Goal: Task Accomplishment & Management: Use online tool/utility

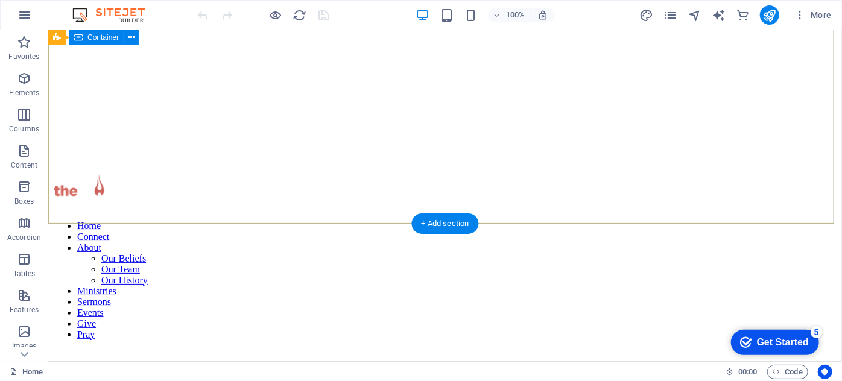
scroll to position [439, 0]
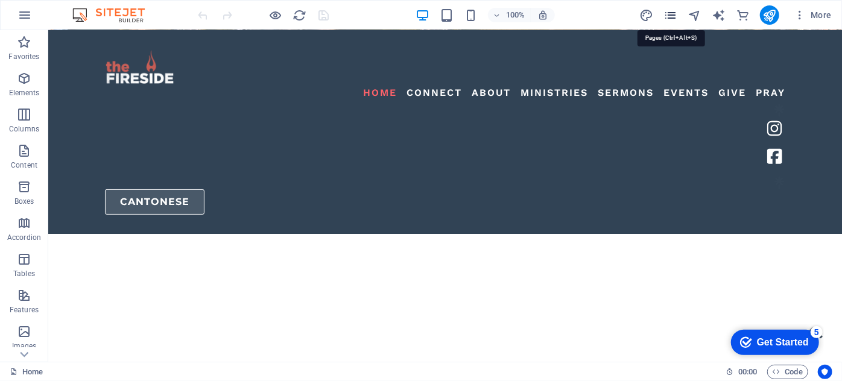
click at [672, 13] on icon "pages" at bounding box center [671, 15] width 14 height 14
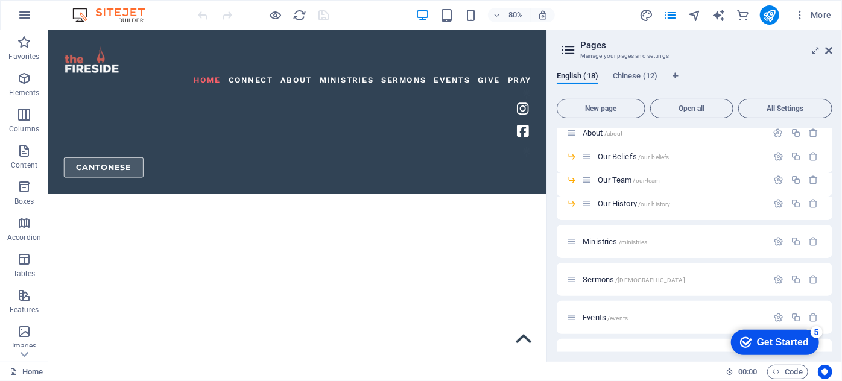
scroll to position [219, 0]
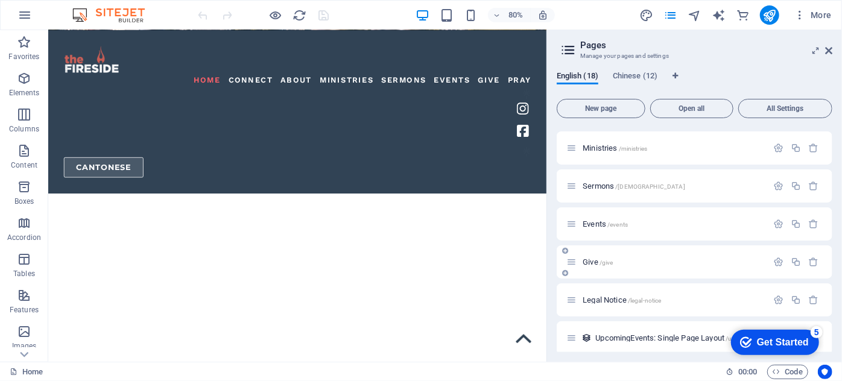
click at [590, 257] on div "Give /give" at bounding box center [667, 262] width 201 height 14
click at [591, 262] on span "Give /give" at bounding box center [598, 262] width 30 height 9
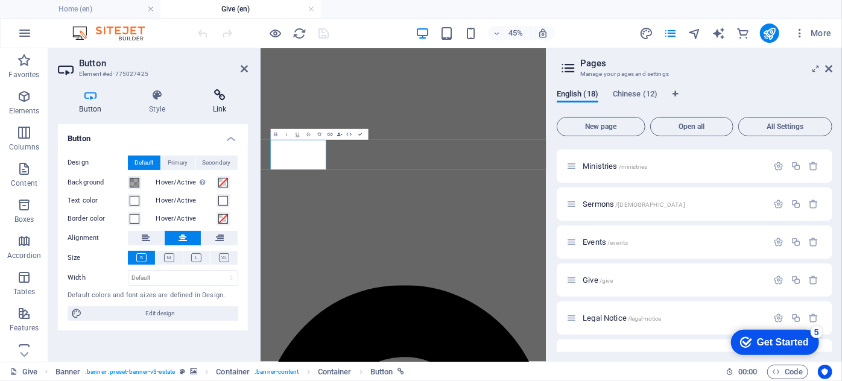
click at [218, 101] on icon at bounding box center [219, 95] width 57 height 12
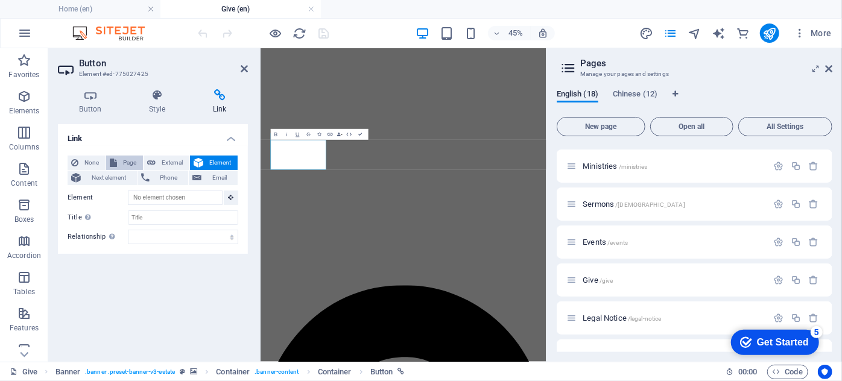
click at [133, 160] on span "Page" at bounding box center [130, 163] width 19 height 14
select select
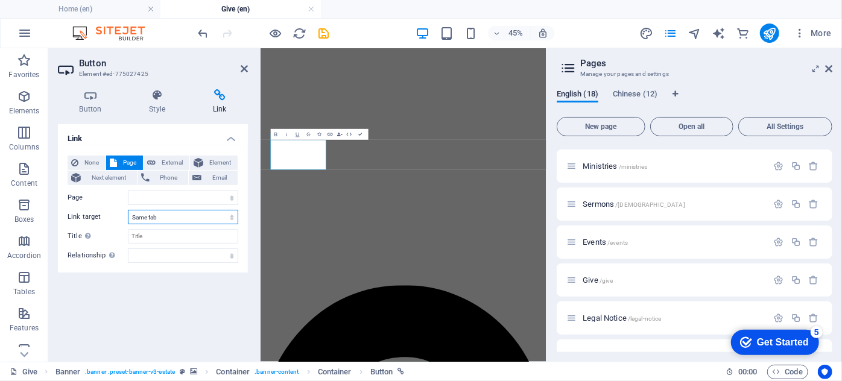
click at [148, 218] on select "New tab Same tab Overlay" at bounding box center [183, 217] width 110 height 14
click at [96, 177] on span "Next element" at bounding box center [108, 178] width 49 height 14
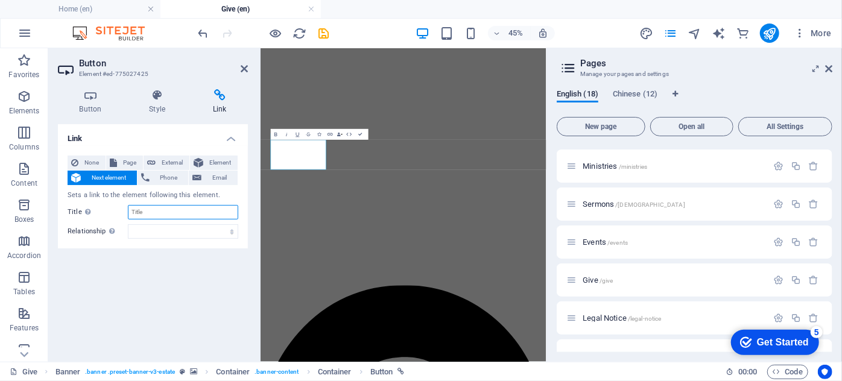
click at [150, 213] on input "Title Additional link description, should not be the same as the link text. The…" at bounding box center [183, 212] width 110 height 14
click at [160, 160] on span "External" at bounding box center [172, 163] width 27 height 14
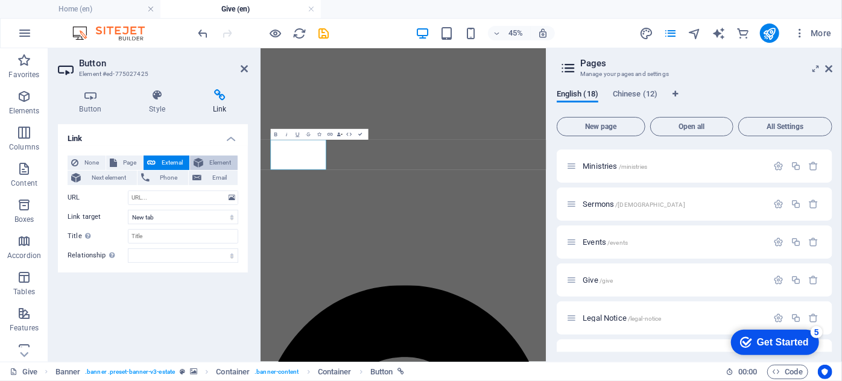
click at [204, 165] on button "Element" at bounding box center [214, 163] width 48 height 14
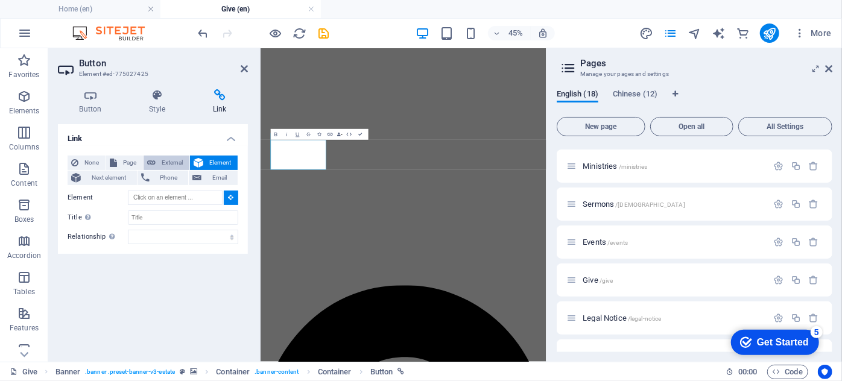
click at [175, 165] on span "External" at bounding box center [172, 163] width 27 height 14
select select "blank"
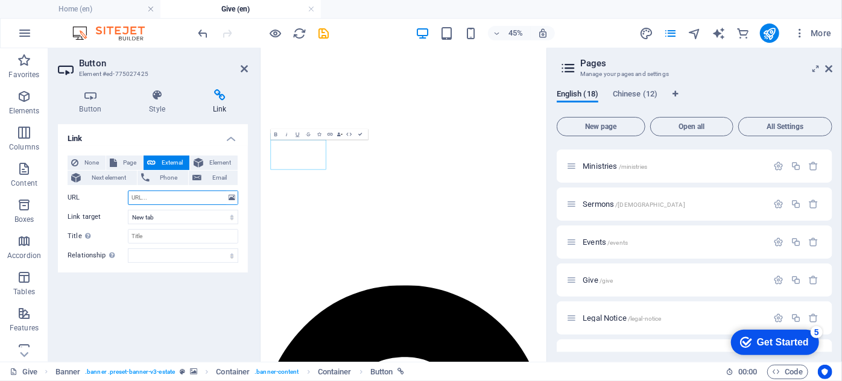
click at [173, 203] on input "URL" at bounding box center [183, 198] width 110 height 14
type input "[DOMAIN_NAME][URL]"
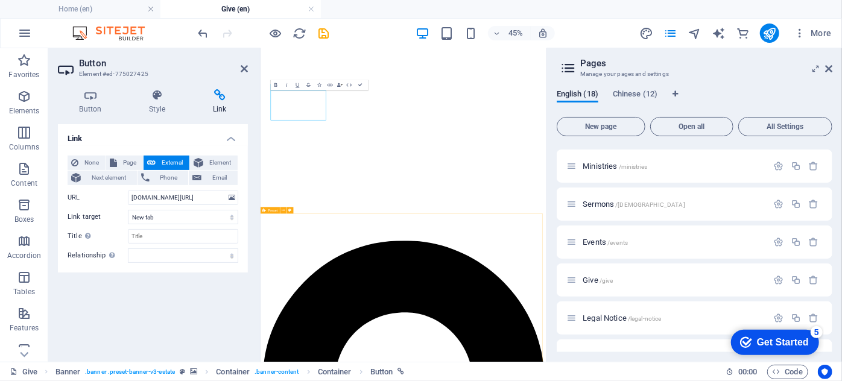
scroll to position [329, 0]
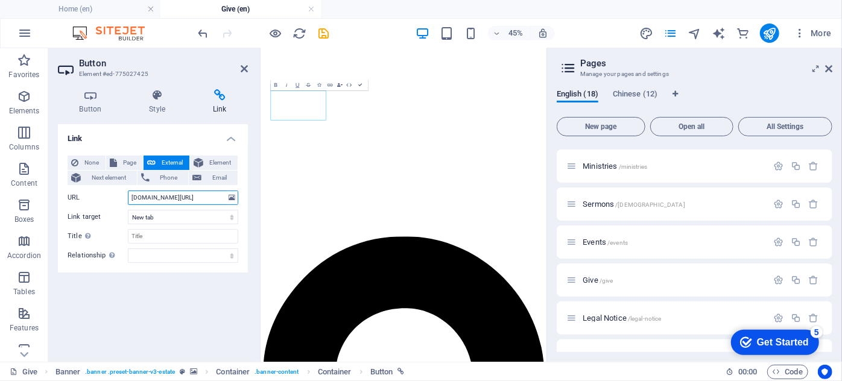
click at [201, 197] on input "[DOMAIN_NAME][URL]" at bounding box center [183, 198] width 110 height 14
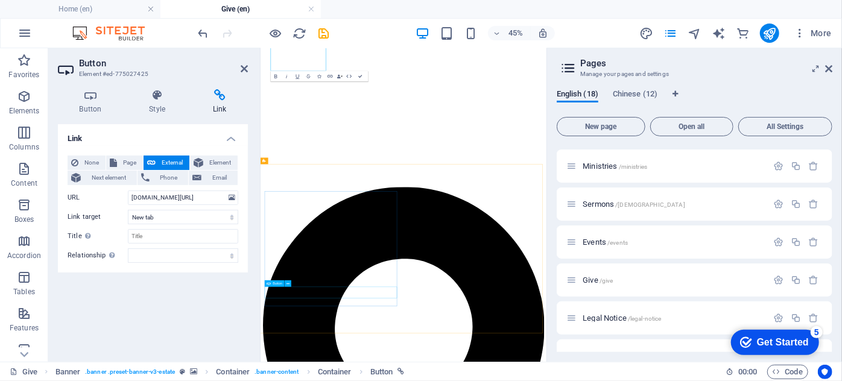
drag, startPoint x: 281, startPoint y: 589, endPoint x: 538, endPoint y: 352, distance: 349.3
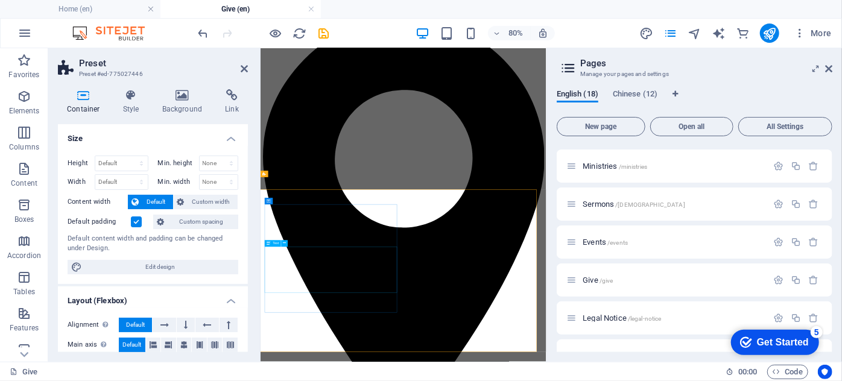
scroll to position [786, 0]
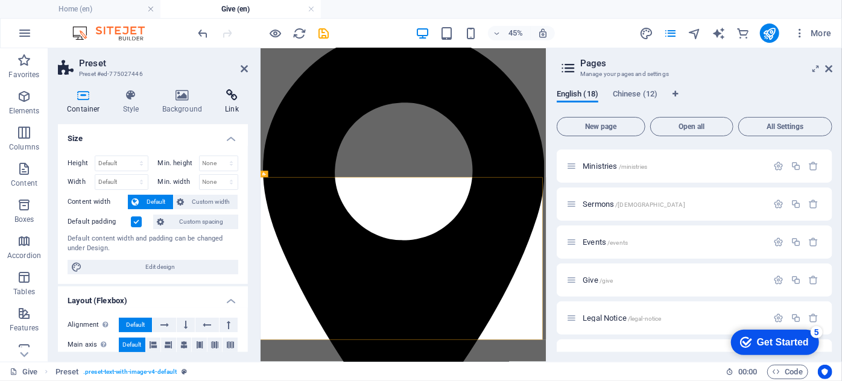
click at [233, 99] on icon at bounding box center [232, 95] width 32 height 12
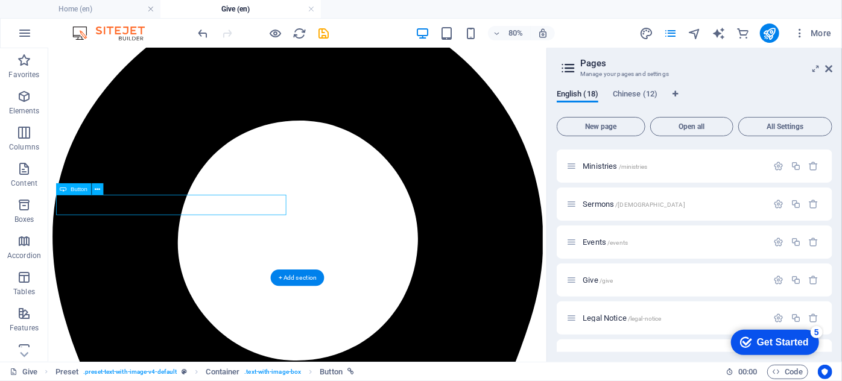
scroll to position [786, 0]
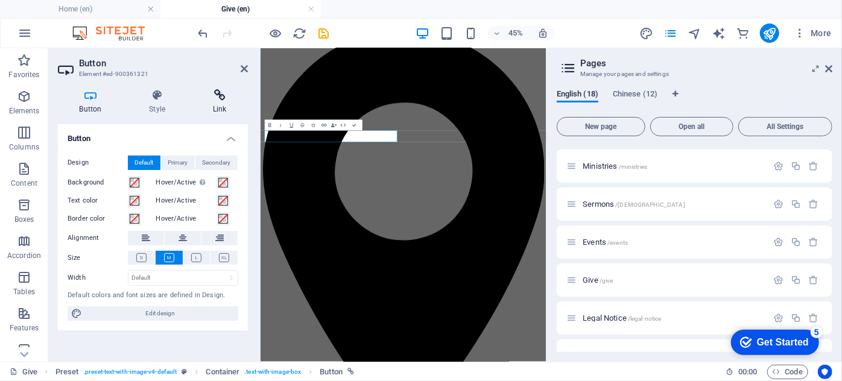
click at [221, 90] on icon at bounding box center [219, 95] width 57 height 12
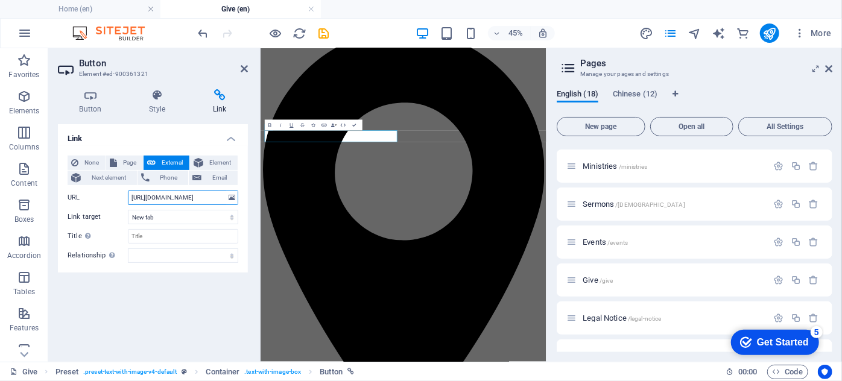
click at [176, 202] on input "[URL][DOMAIN_NAME]" at bounding box center [183, 198] width 110 height 14
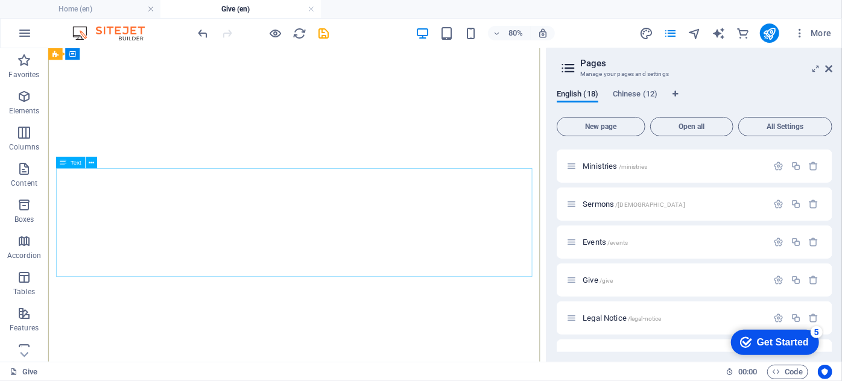
scroll to position [128, 0]
click at [119, 300] on button at bounding box center [123, 299] width 11 height 11
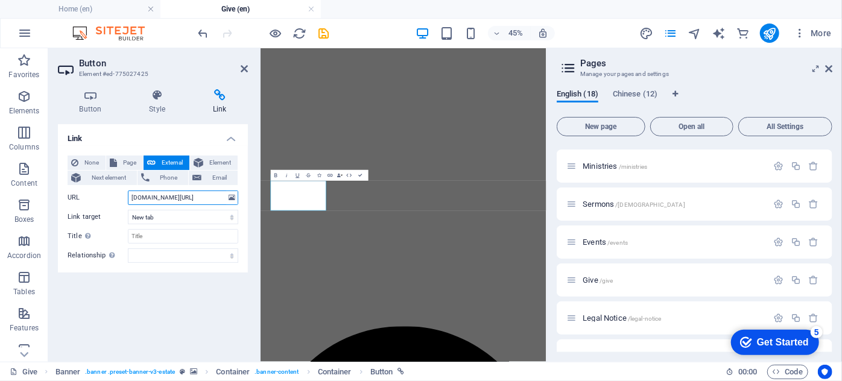
click at [192, 194] on input "[DOMAIN_NAME][URL]" at bounding box center [183, 198] width 110 height 14
type input "[URL][DOMAIN_NAME]"
click at [244, 66] on icon at bounding box center [244, 69] width 7 height 10
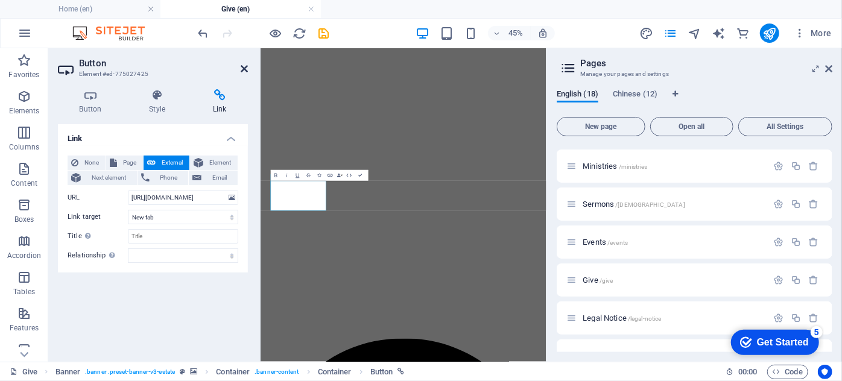
scroll to position [0, 0]
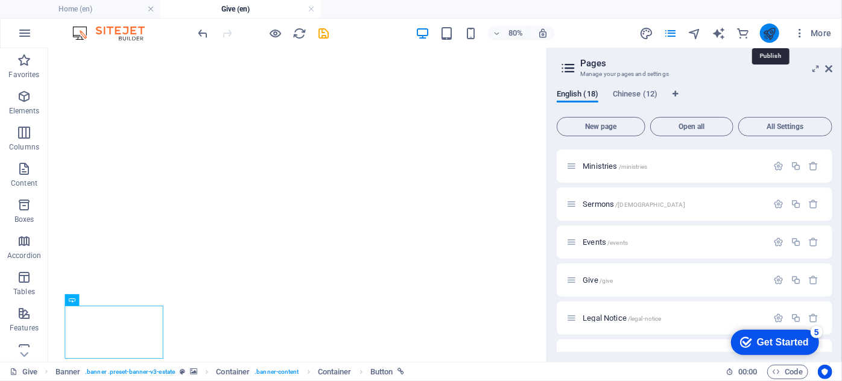
click at [774, 40] on icon "publish" at bounding box center [770, 34] width 14 height 14
